Goal: Transaction & Acquisition: Purchase product/service

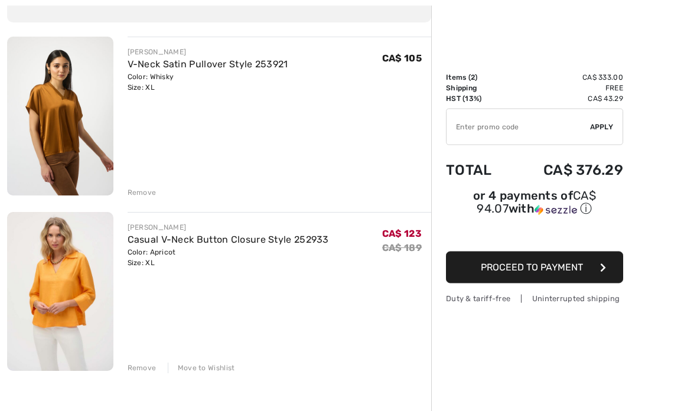
scroll to position [119, 0]
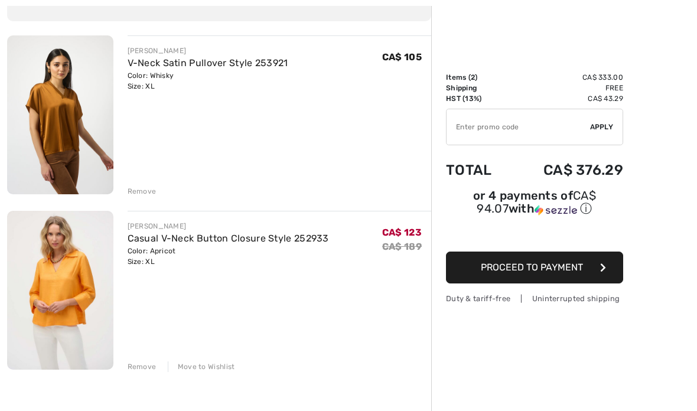
click at [177, 64] on link "V-Neck Satin Pullover Style 253921" at bounding box center [208, 62] width 161 height 11
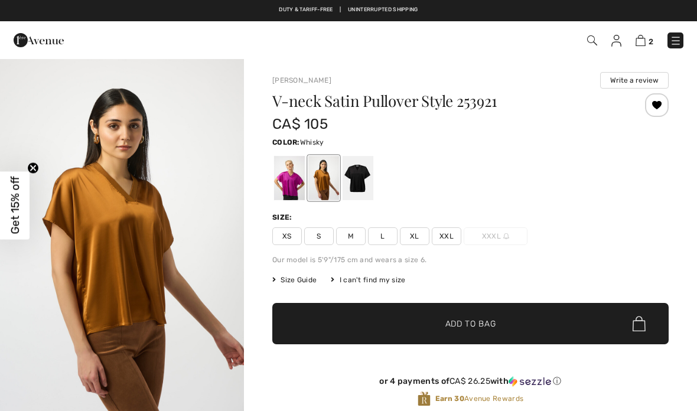
checkbox input "true"
click at [290, 183] on div at bounding box center [289, 178] width 31 height 44
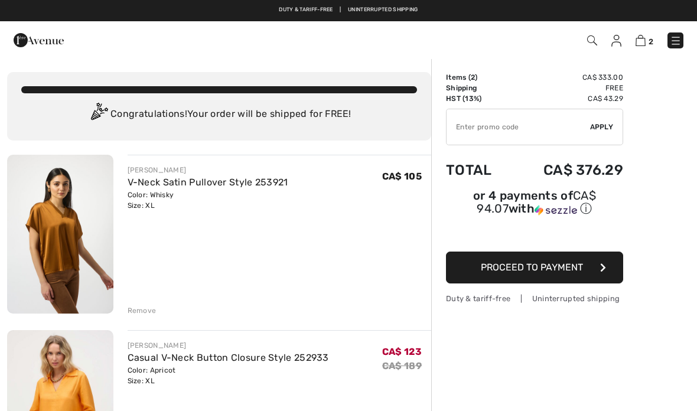
click at [619, 46] on img at bounding box center [617, 41] width 10 height 12
click at [617, 42] on img at bounding box center [617, 41] width 10 height 12
click at [621, 40] on img at bounding box center [617, 41] width 10 height 12
click at [616, 44] on img at bounding box center [617, 41] width 10 height 12
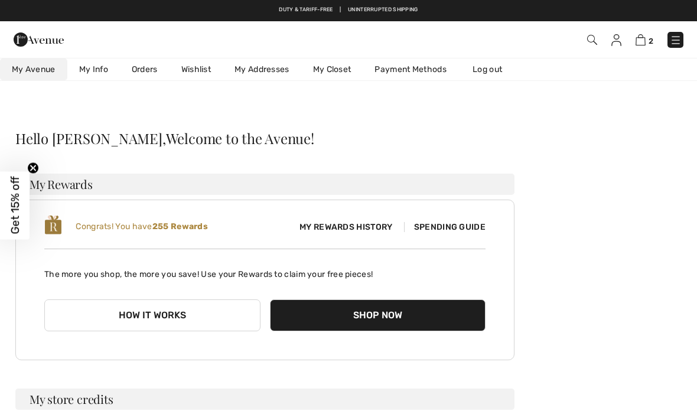
click at [197, 69] on link "Wishlist" at bounding box center [196, 70] width 53 height 22
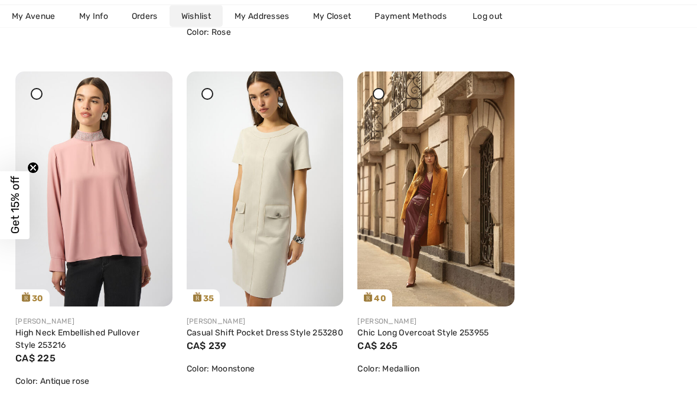
scroll to position [2587, 0]
click at [258, 258] on img at bounding box center [265, 188] width 157 height 235
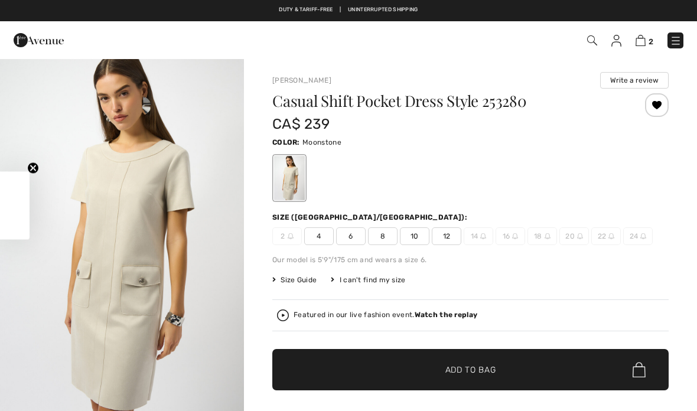
checkbox input "true"
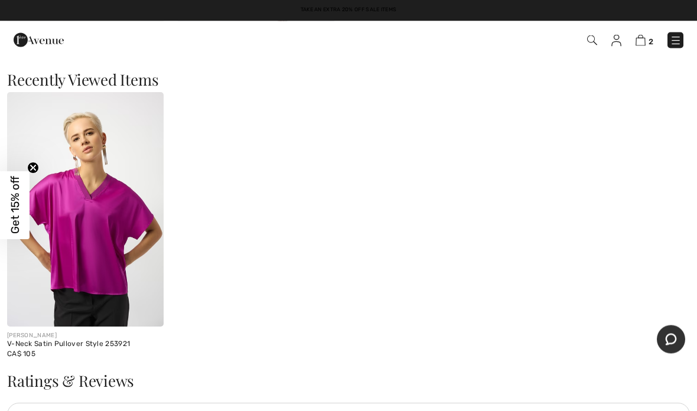
scroll to position [1302, 0]
